Goal: Information Seeking & Learning: Learn about a topic

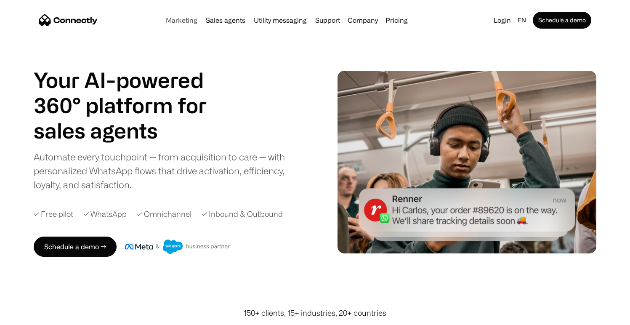
click at [177, 21] on link "Marketing" at bounding box center [181, 20] width 38 height 7
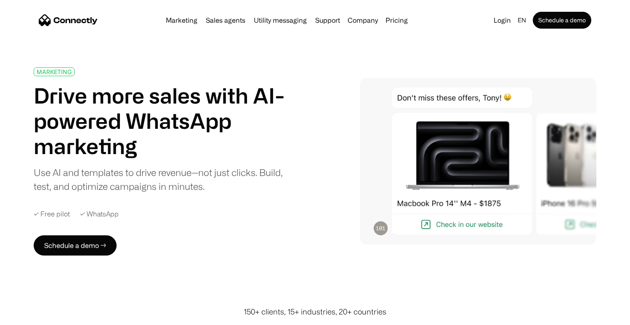
click at [77, 16] on img "home" at bounding box center [68, 20] width 59 height 12
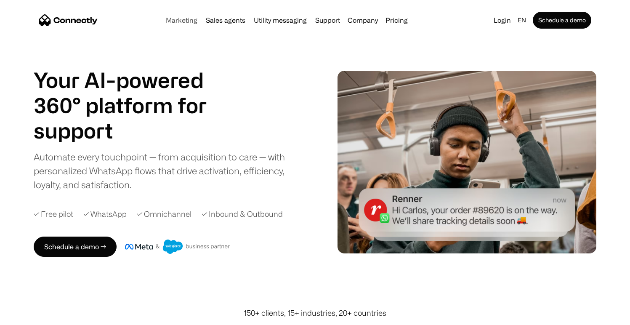
click at [184, 21] on link "Marketing" at bounding box center [181, 20] width 38 height 7
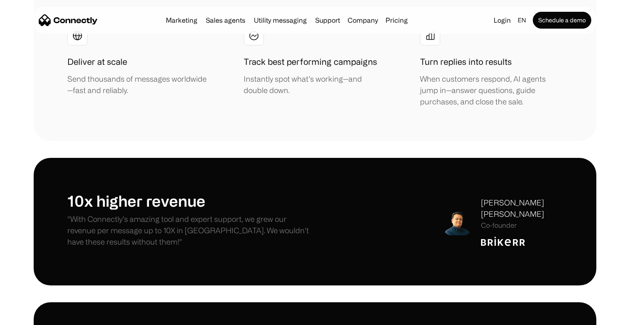
scroll to position [1800, 0]
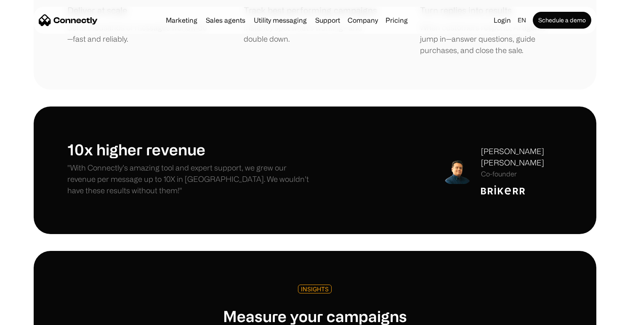
click at [89, 22] on img "home" at bounding box center [68, 20] width 59 height 12
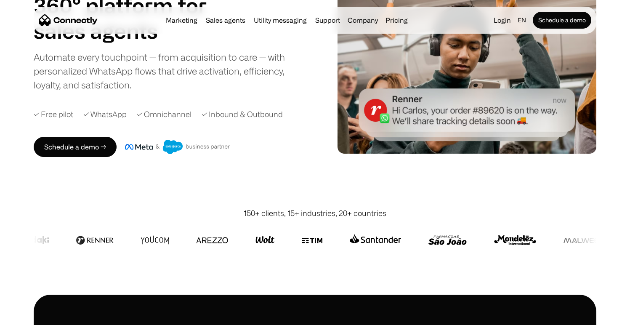
scroll to position [101, 0]
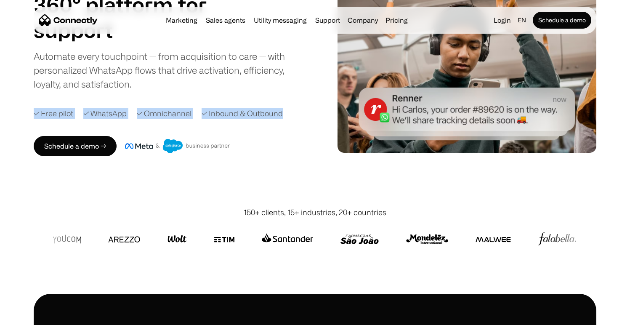
drag, startPoint x: 35, startPoint y: 114, endPoint x: 252, endPoint y: 119, distance: 218.0
click at [252, 119] on div "Your AI-powered 360° platform for sales agents support utility sales agents Sli…" at bounding box center [180, 61] width 292 height 189
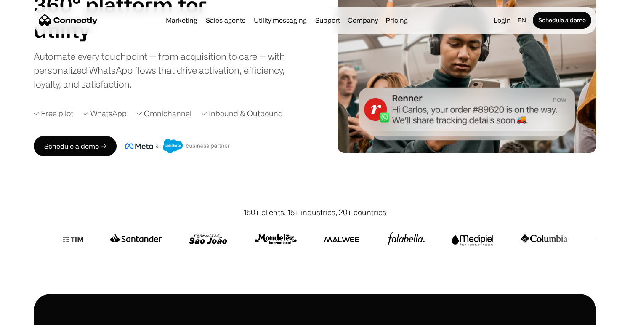
click at [398, 16] on div "Marketing Sales agents Utility messaging Support Company About us Careers Conta…" at bounding box center [286, 20] width 249 height 12
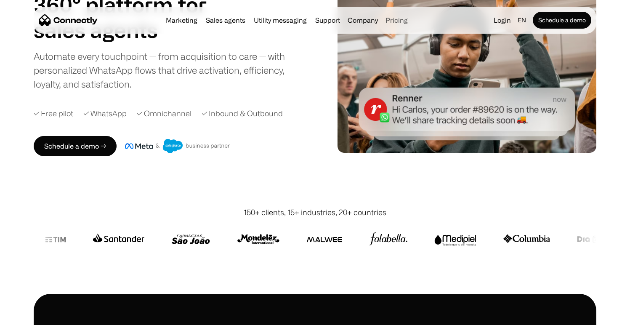
click at [396, 17] on link "Pricing" at bounding box center [396, 20] width 29 height 7
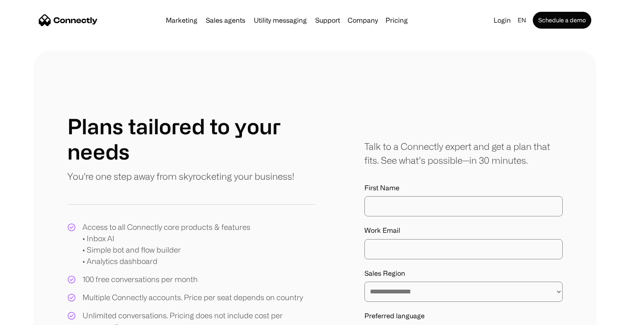
click at [89, 23] on img "home" at bounding box center [68, 20] width 59 height 12
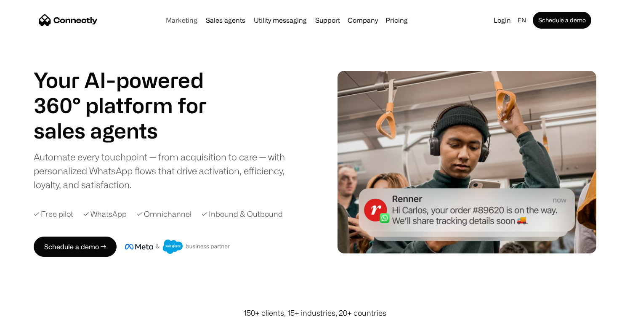
click at [188, 23] on link "Marketing" at bounding box center [181, 20] width 38 height 7
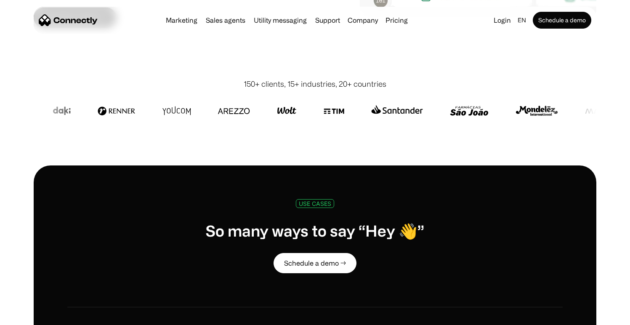
scroll to position [238, 0]
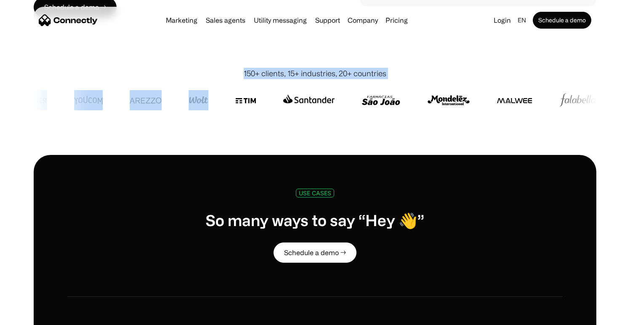
drag, startPoint x: 242, startPoint y: 71, endPoint x: 399, endPoint y: 84, distance: 157.5
click at [399, 84] on div "150+ clients, 15+ industries, 20+ countries" at bounding box center [315, 103] width 563 height 104
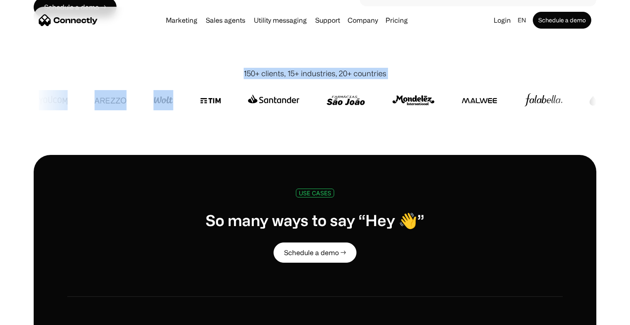
click at [404, 70] on div "150+ clients, 15+ industries, 20+ countries" at bounding box center [315, 73] width 563 height 11
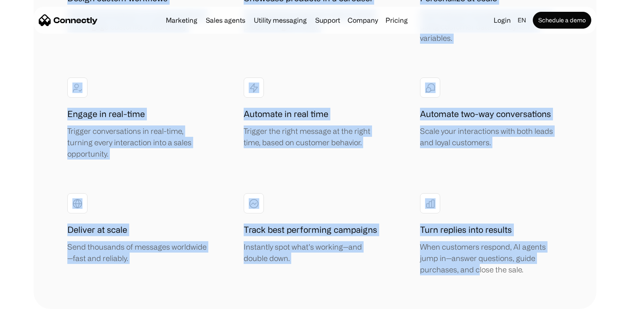
scroll to position [1586, 0]
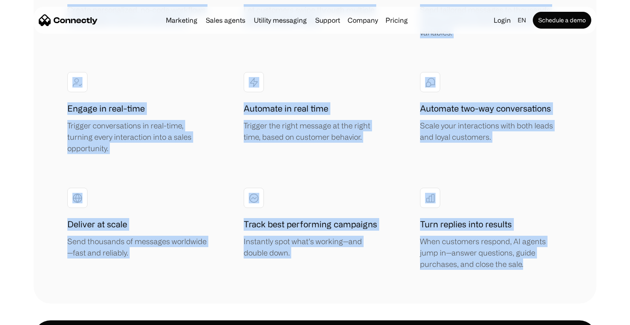
drag, startPoint x: 69, startPoint y: 68, endPoint x: 479, endPoint y: 265, distance: 455.2
click at [479, 265] on div "FEATURES Everything you need to launch, learn, and scale Schedule a demo → Desi…" at bounding box center [315, 42] width 563 height 523
click at [405, 247] on div "Design custom workflows Create personalized, no-code workflows that engage cust…" at bounding box center [314, 112] width 495 height 313
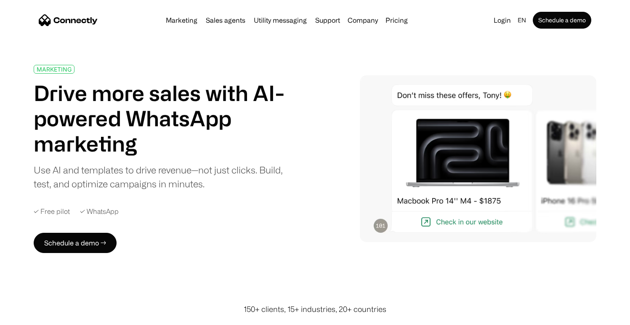
scroll to position [0, 0]
